Goal: Information Seeking & Learning: Learn about a topic

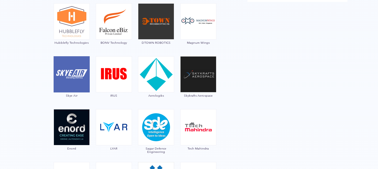
scroll to position [664, 0]
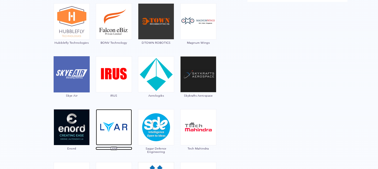
click at [118, 123] on img at bounding box center [114, 127] width 36 height 36
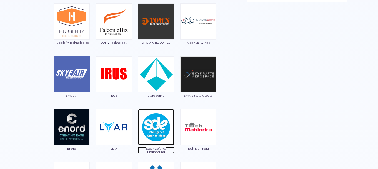
click at [162, 118] on img at bounding box center [156, 127] width 36 height 36
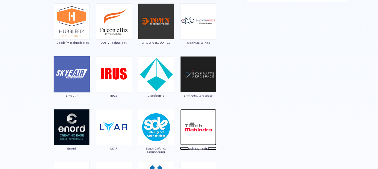
click at [203, 133] on img at bounding box center [198, 127] width 36 height 36
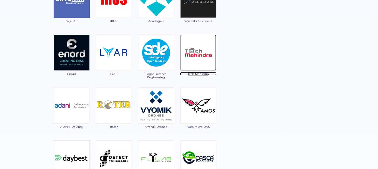
scroll to position [739, 0]
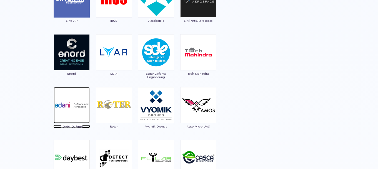
click at [72, 109] on img at bounding box center [72, 105] width 36 height 36
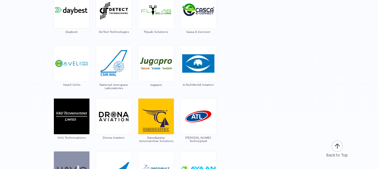
scroll to position [887, 0]
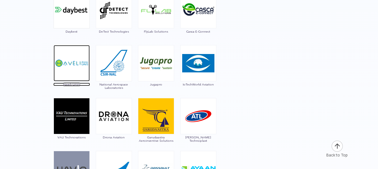
click at [68, 63] on img at bounding box center [72, 63] width 36 height 36
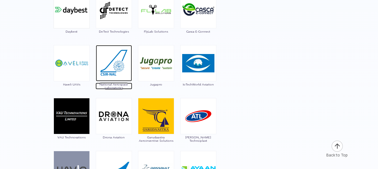
click at [106, 67] on img at bounding box center [114, 63] width 36 height 36
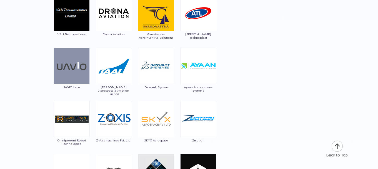
scroll to position [990, 0]
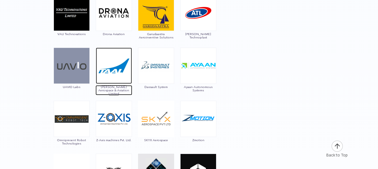
click at [121, 67] on img at bounding box center [114, 65] width 36 height 36
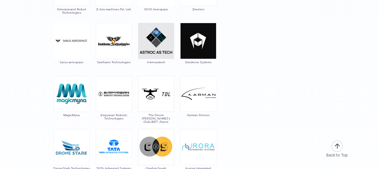
scroll to position [1120, 0]
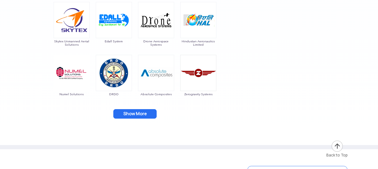
scroll to position [1300, 0]
click at [143, 112] on button "Show More" at bounding box center [134, 113] width 43 height 9
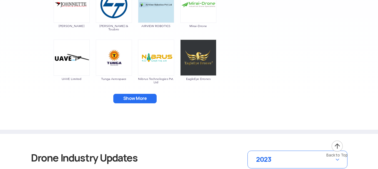
scroll to position [1422, 0]
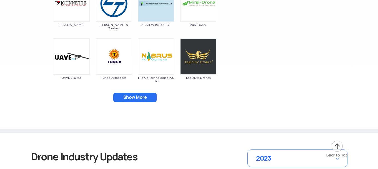
click at [142, 93] on button "Show More" at bounding box center [134, 96] width 43 height 9
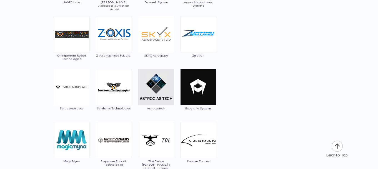
scroll to position [1072, 0]
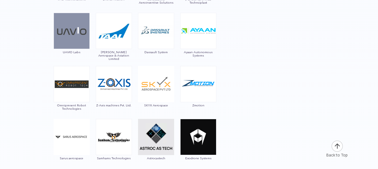
scroll to position [1030, 0]
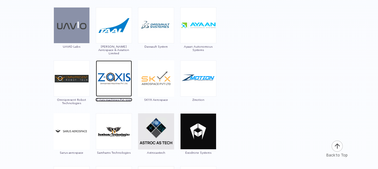
click at [125, 77] on img at bounding box center [114, 78] width 36 height 36
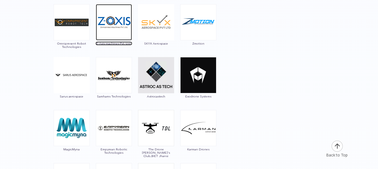
scroll to position [1086, 0]
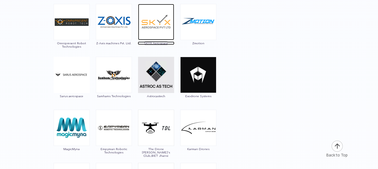
click at [164, 26] on img at bounding box center [156, 22] width 36 height 36
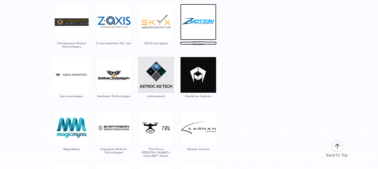
click at [197, 22] on img at bounding box center [198, 22] width 36 height 36
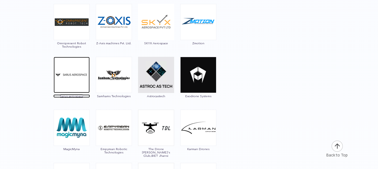
click at [68, 79] on img at bounding box center [72, 75] width 36 height 36
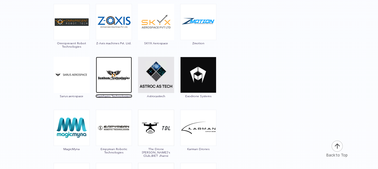
click at [112, 81] on img at bounding box center [114, 75] width 36 height 36
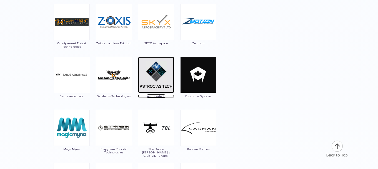
click at [168, 76] on img at bounding box center [156, 75] width 36 height 36
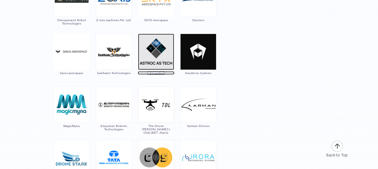
scroll to position [1106, 0]
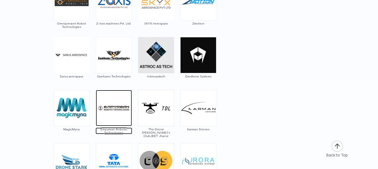
click at [121, 108] on img at bounding box center [114, 108] width 36 height 36
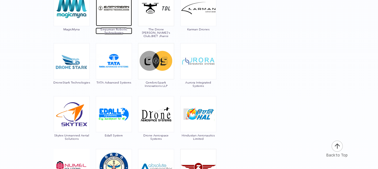
scroll to position [1210, 0]
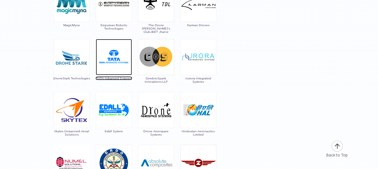
click at [117, 64] on img at bounding box center [114, 57] width 36 height 36
